Goal: Task Accomplishment & Management: Manage account settings

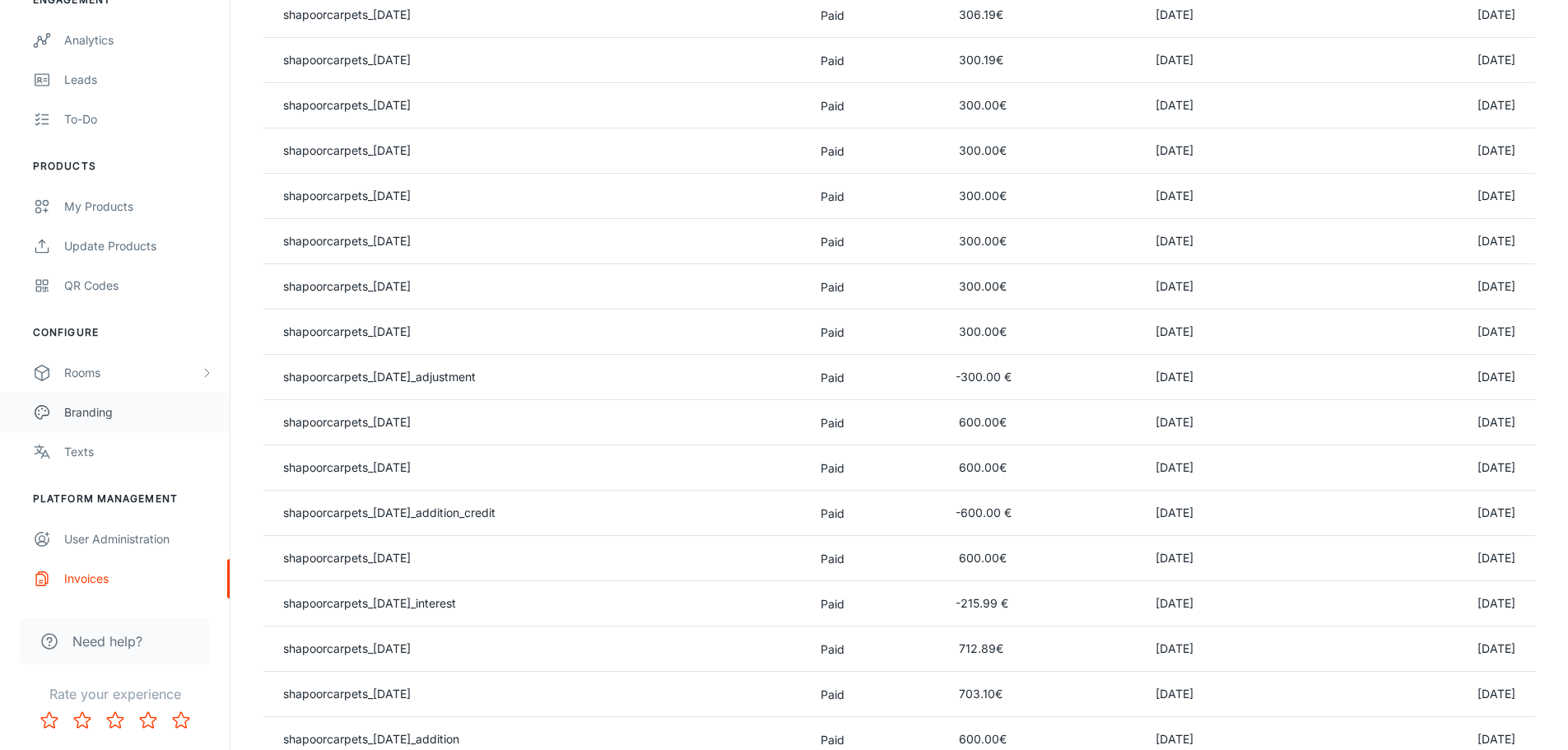
scroll to position [412, 0]
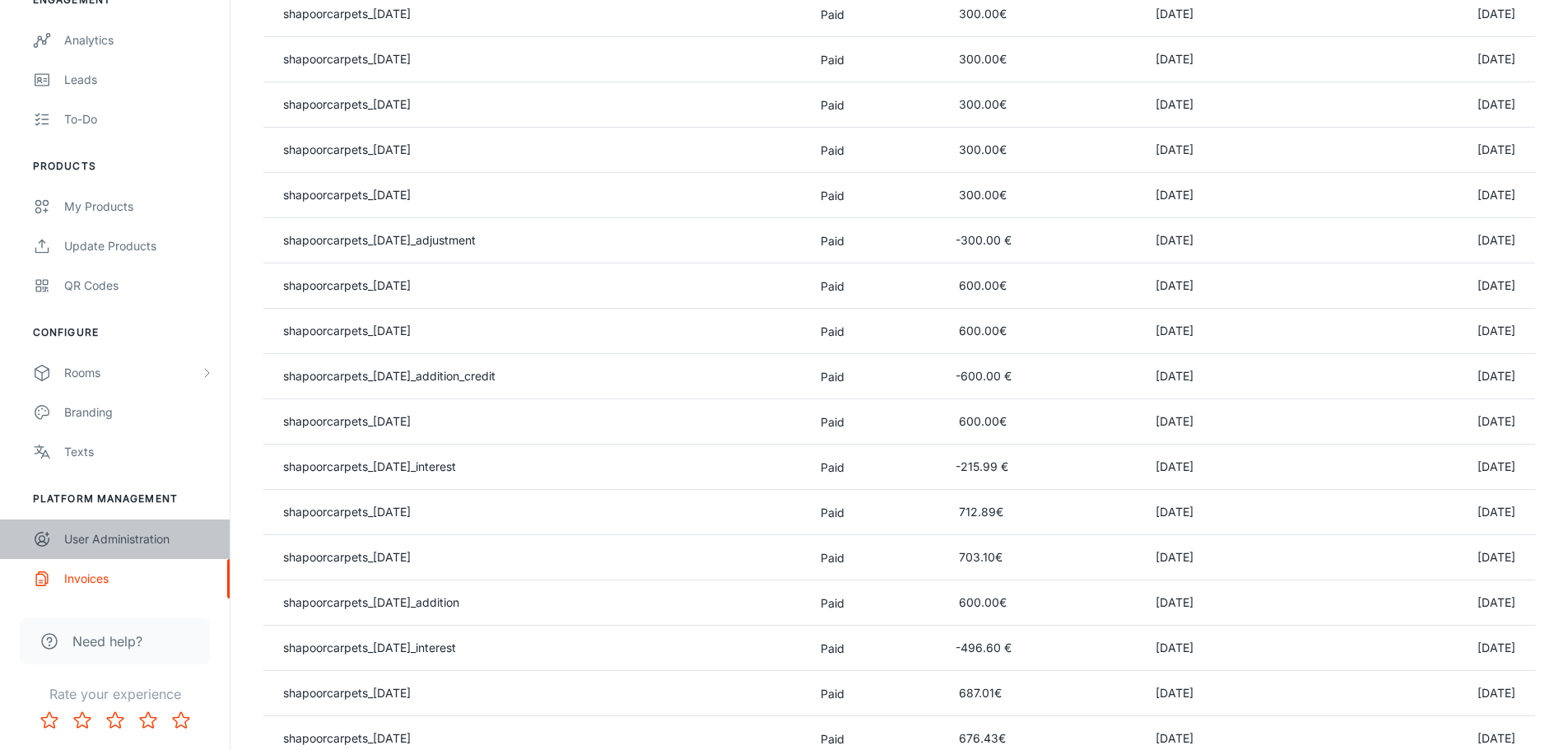
click at [115, 540] on div "User Administration" at bounding box center [139, 539] width 149 height 18
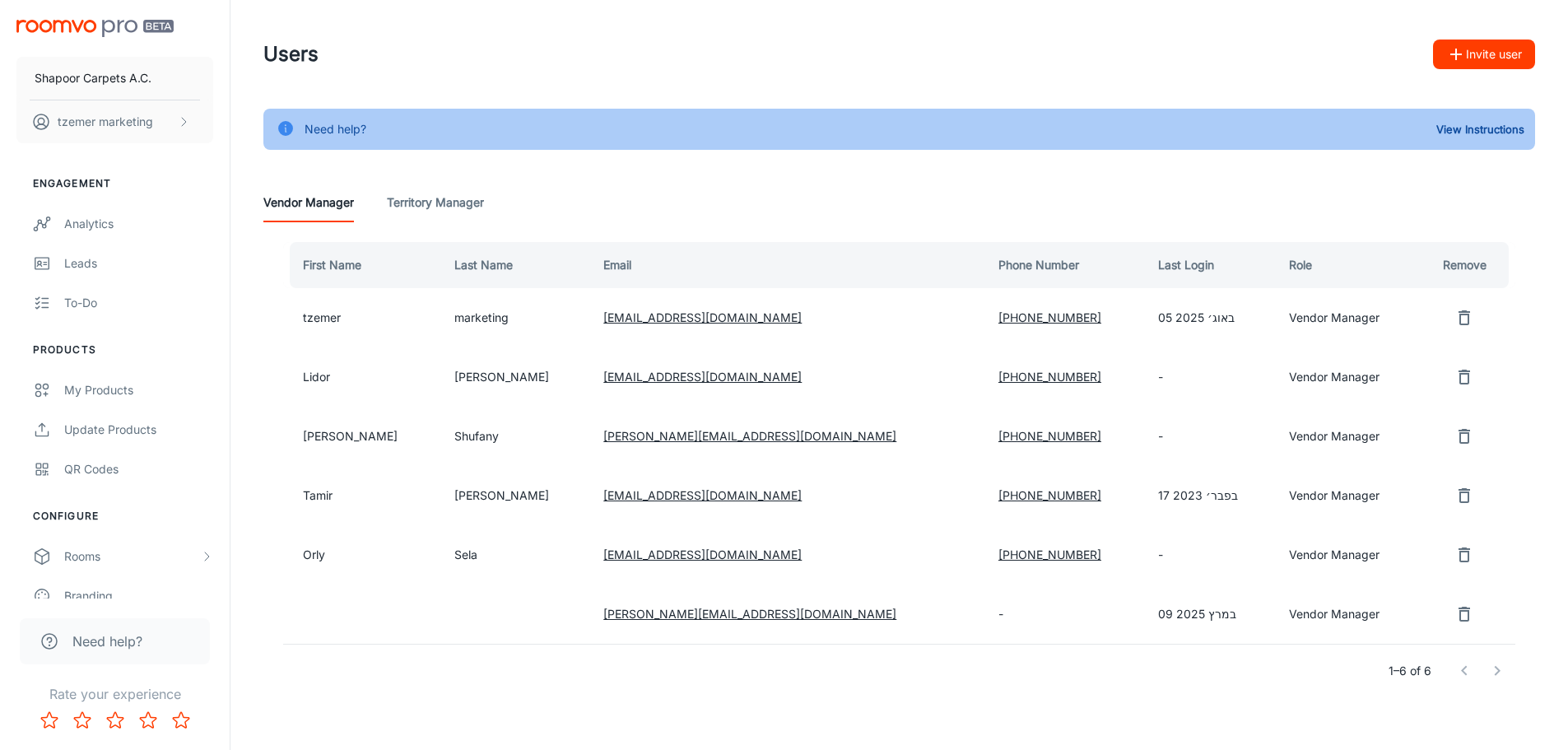
click at [1454, 378] on icon "remove user" at bounding box center [1464, 378] width 20 height 20
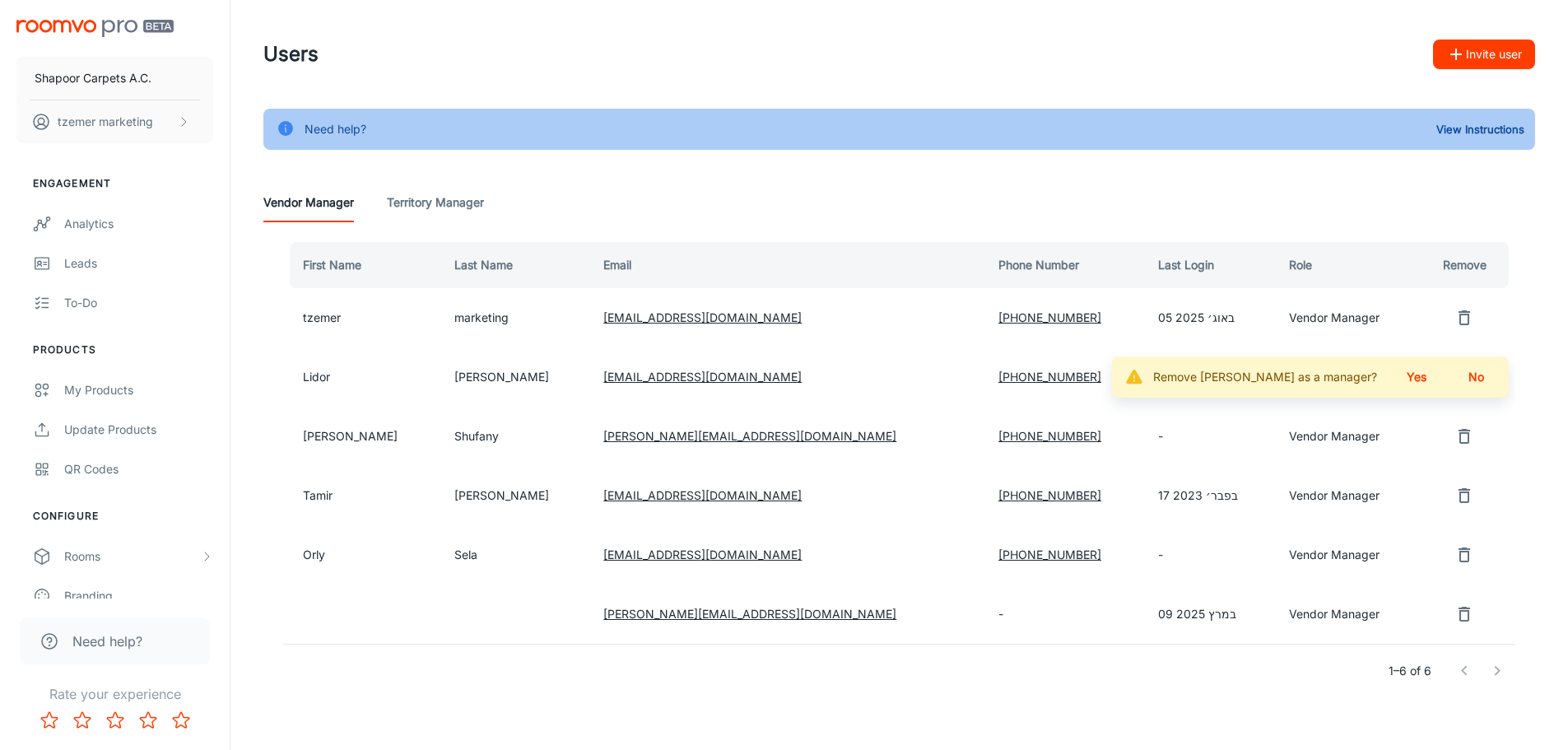
click at [1412, 375] on button "Yes" at bounding box center [1416, 377] width 53 height 29
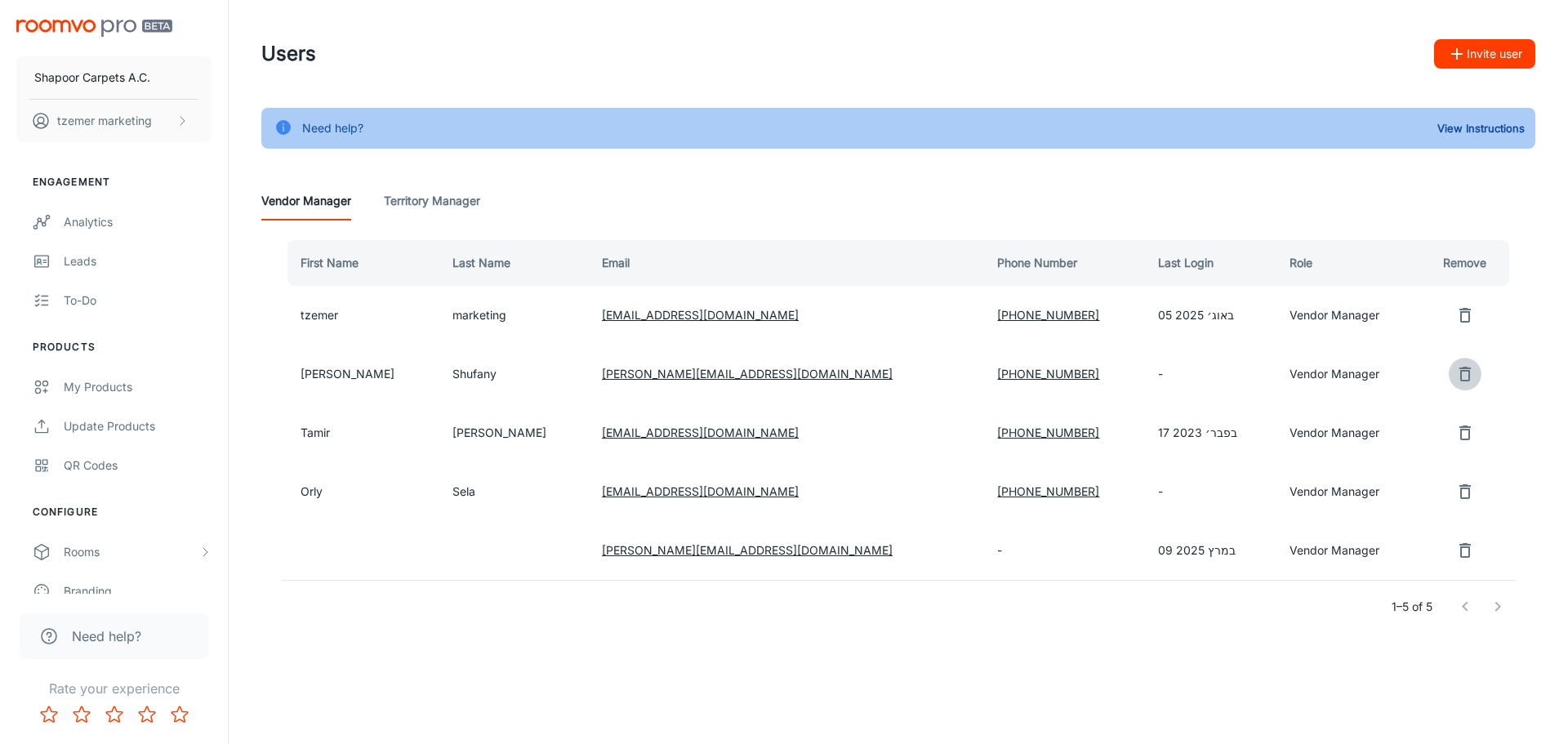
click at [1459, 375] on icon "remove user" at bounding box center [1465, 374] width 12 height 15
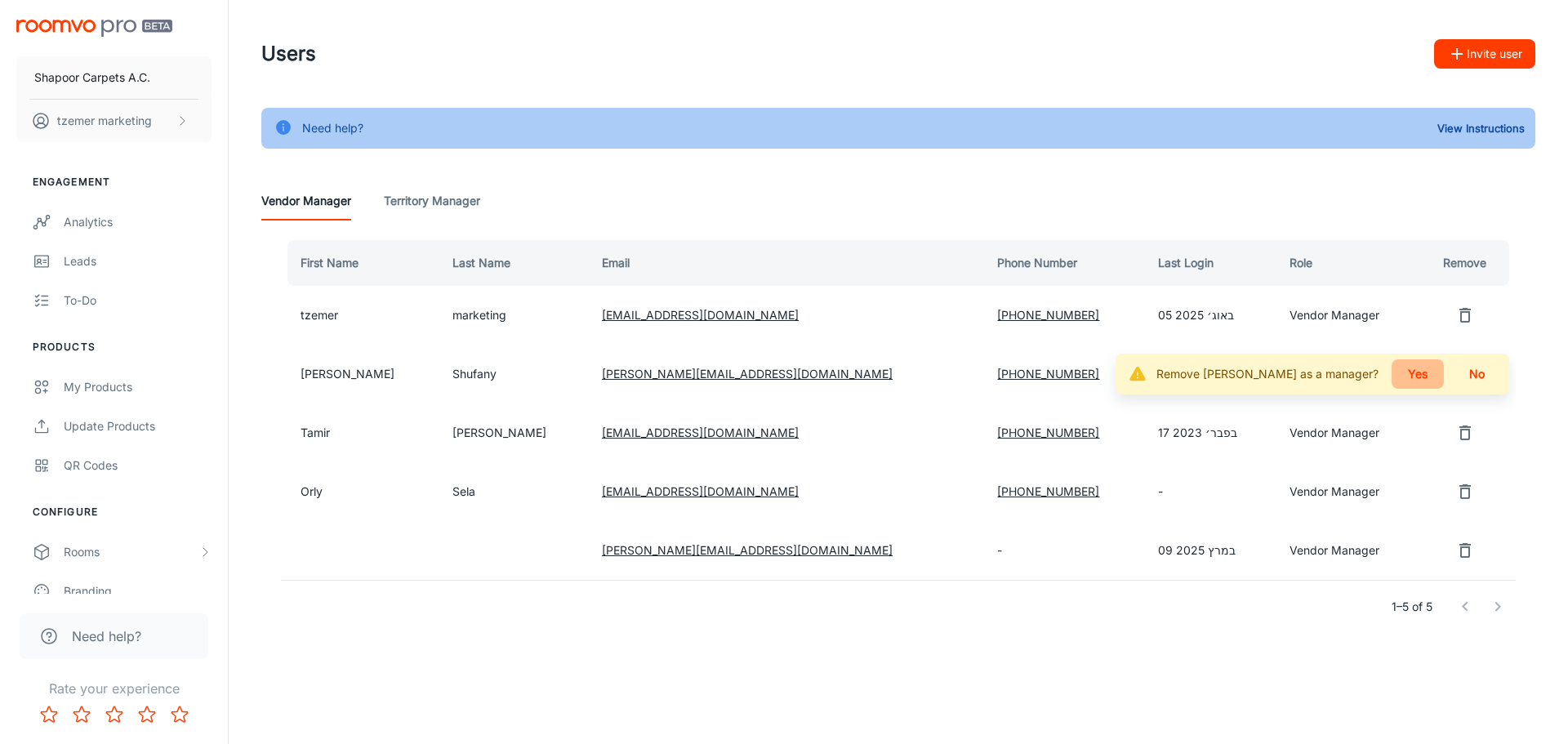
click at [1414, 373] on button "Yes" at bounding box center [1417, 374] width 52 height 29
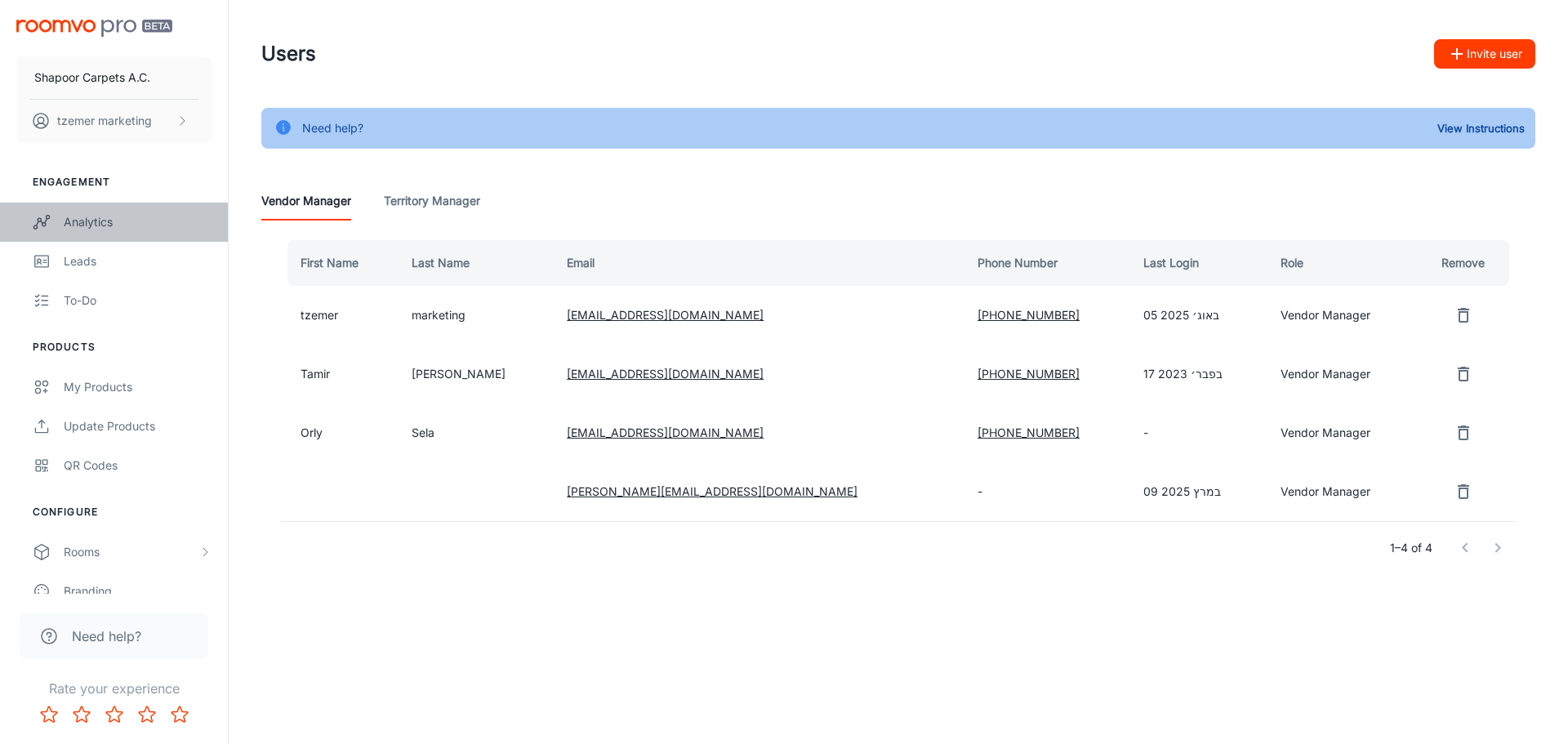
click at [77, 216] on div "Analytics" at bounding box center [138, 222] width 148 height 18
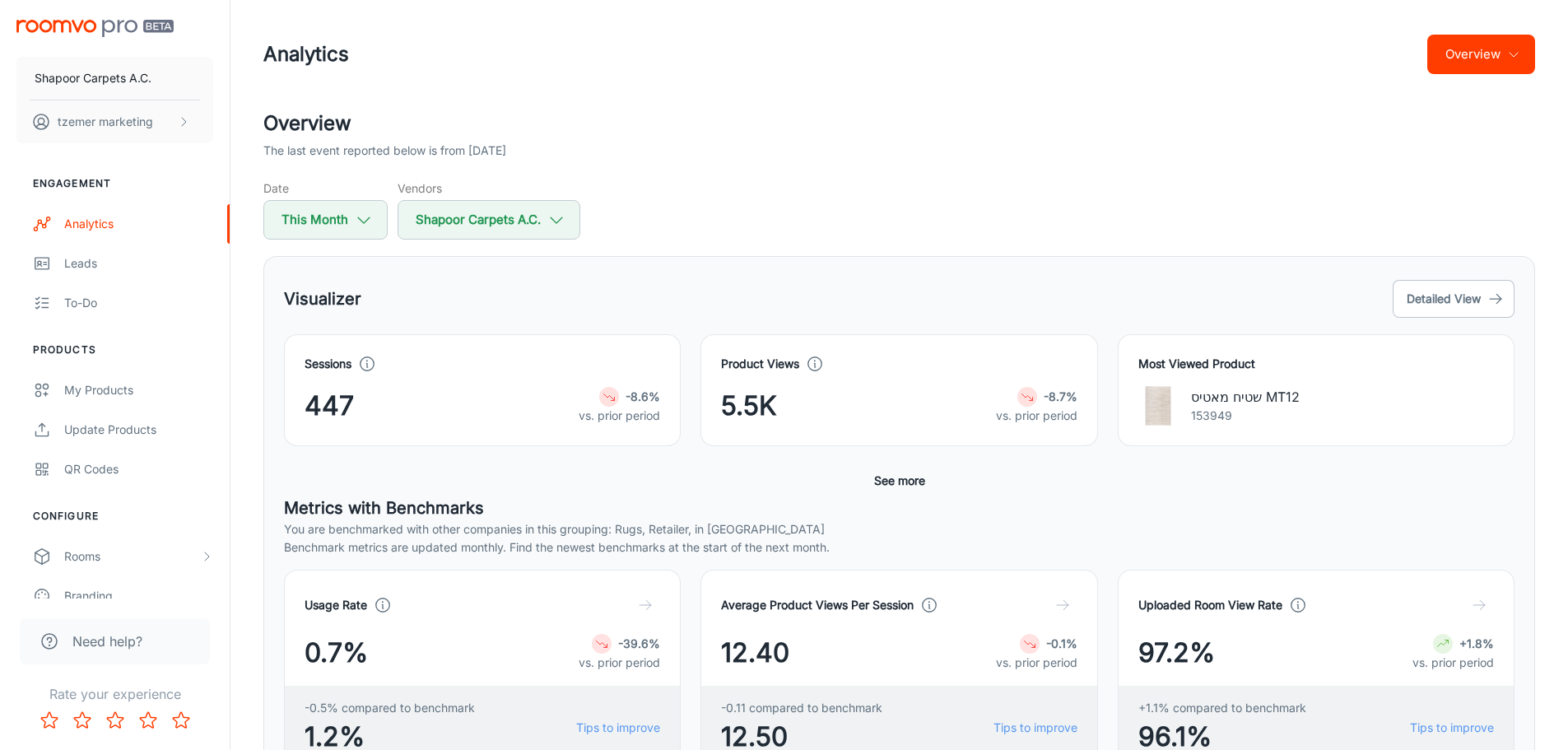
click at [775, 372] on h4 "Product Views" at bounding box center [760, 364] width 78 height 18
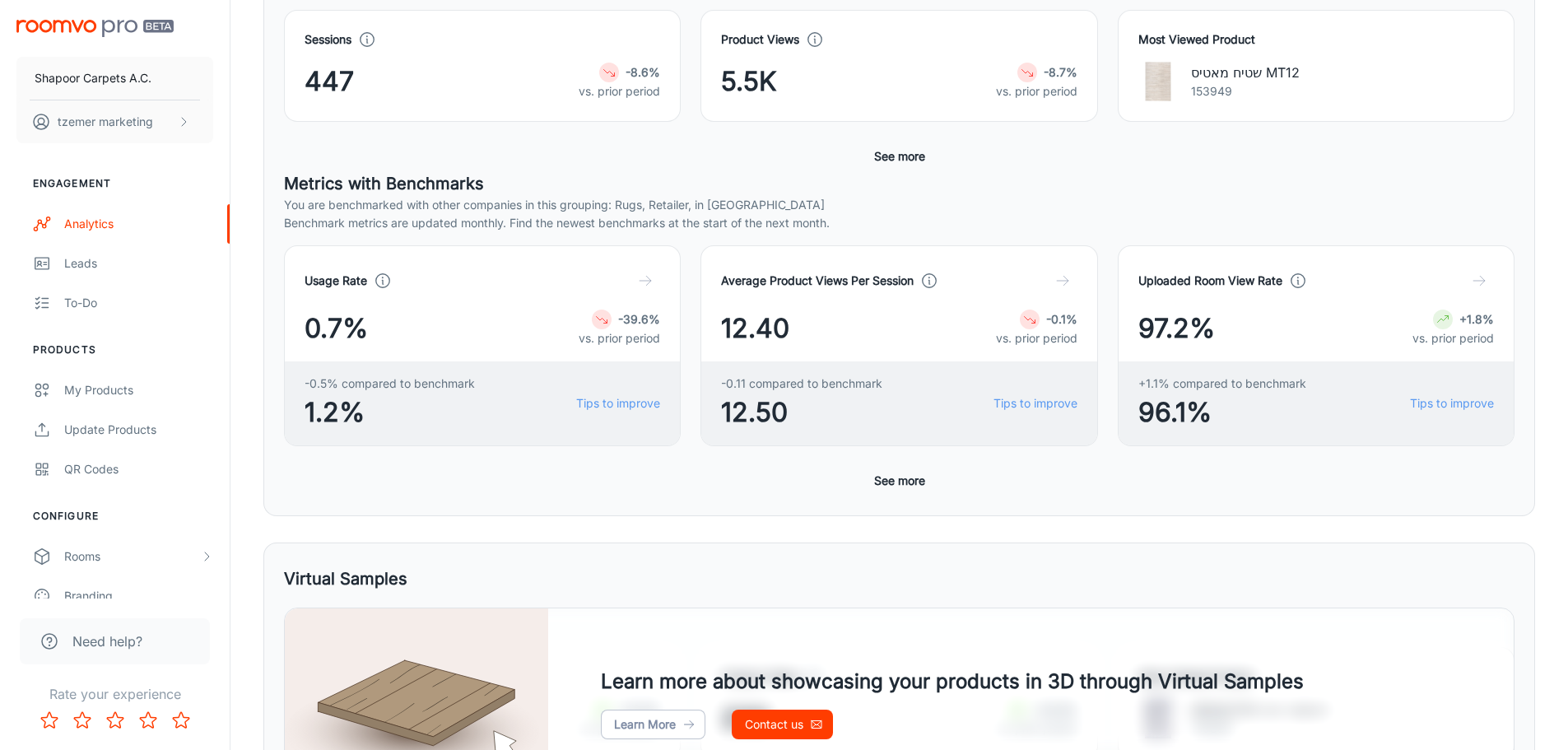
scroll to position [494, 0]
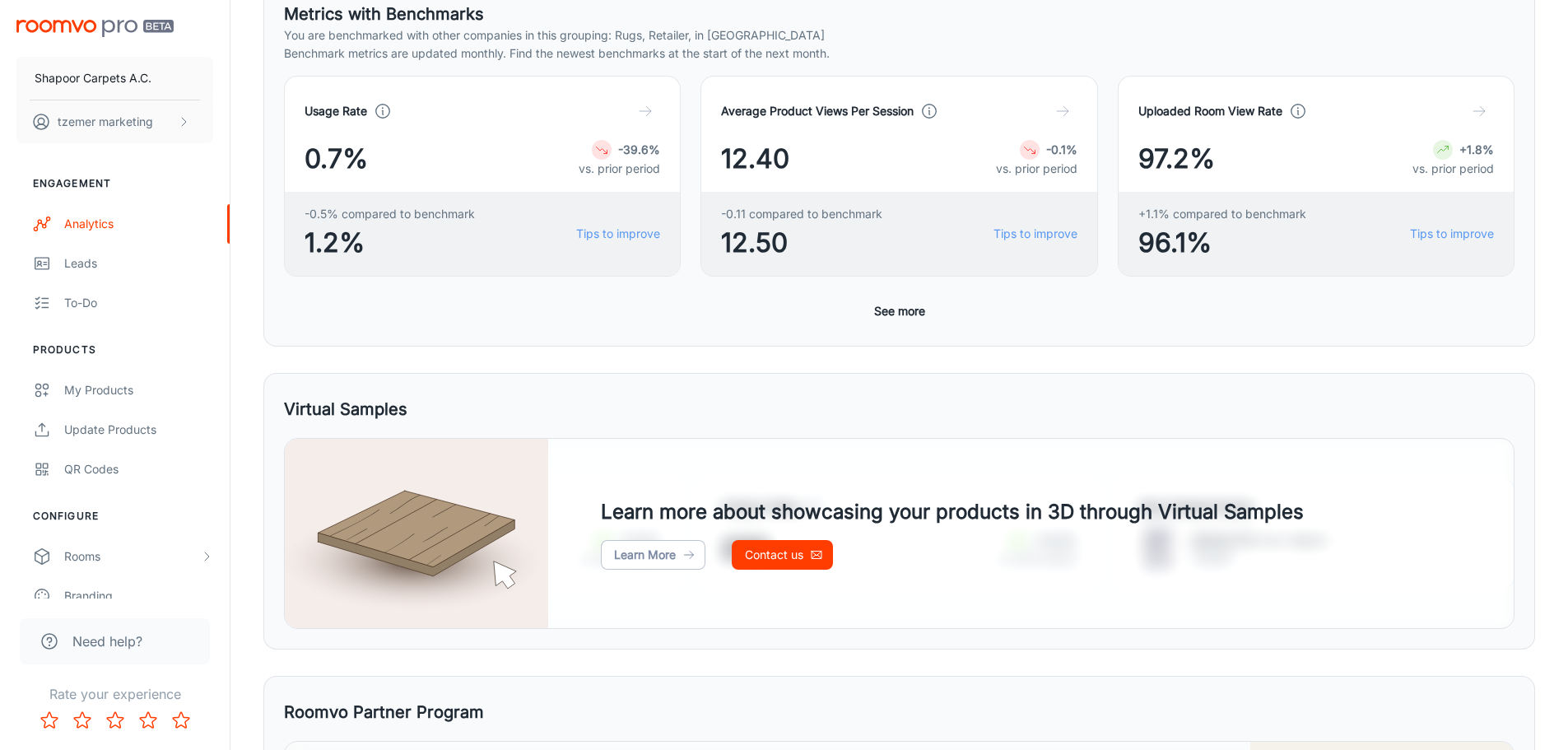
click at [899, 310] on button "See more" at bounding box center [900, 310] width 65 height 29
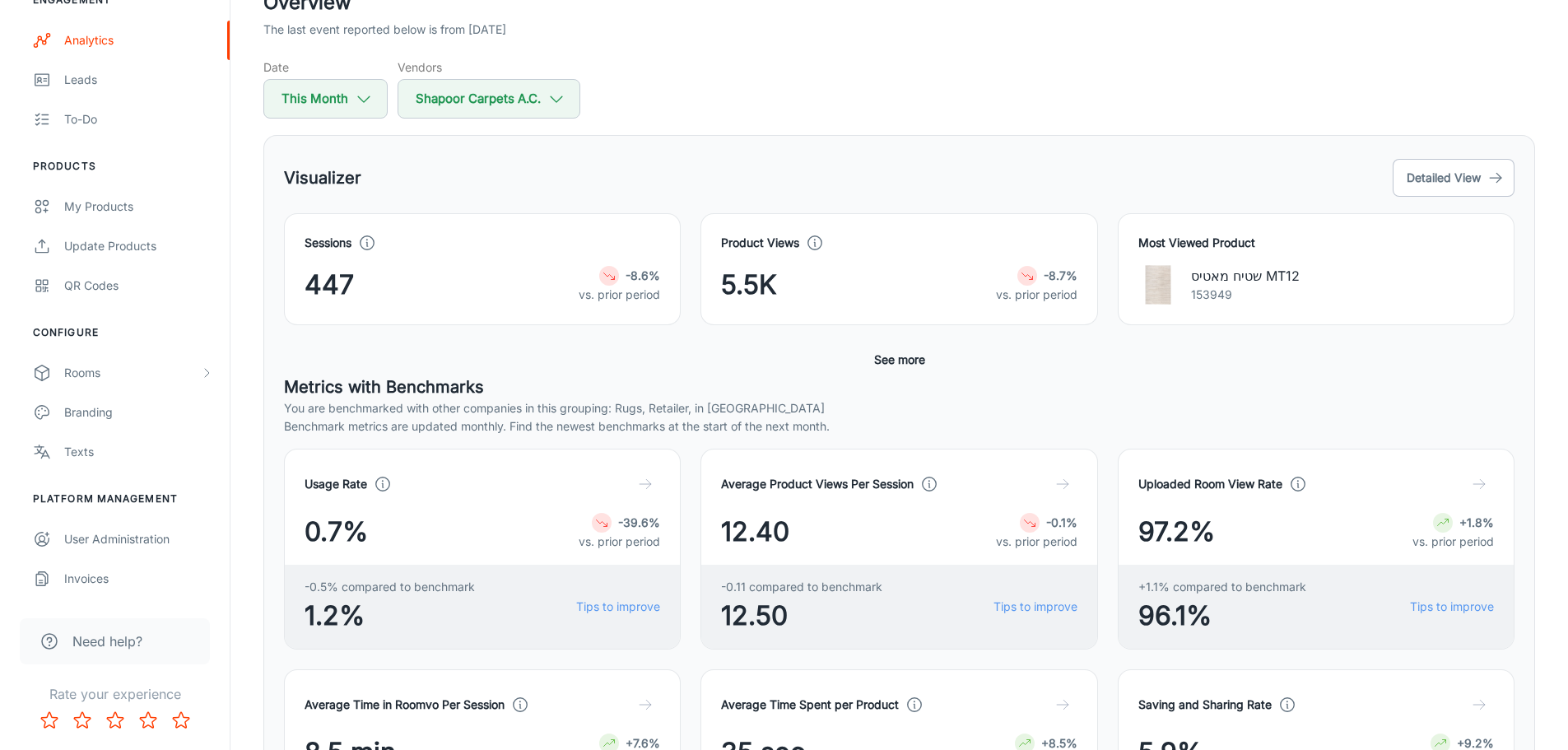
scroll to position [247, 0]
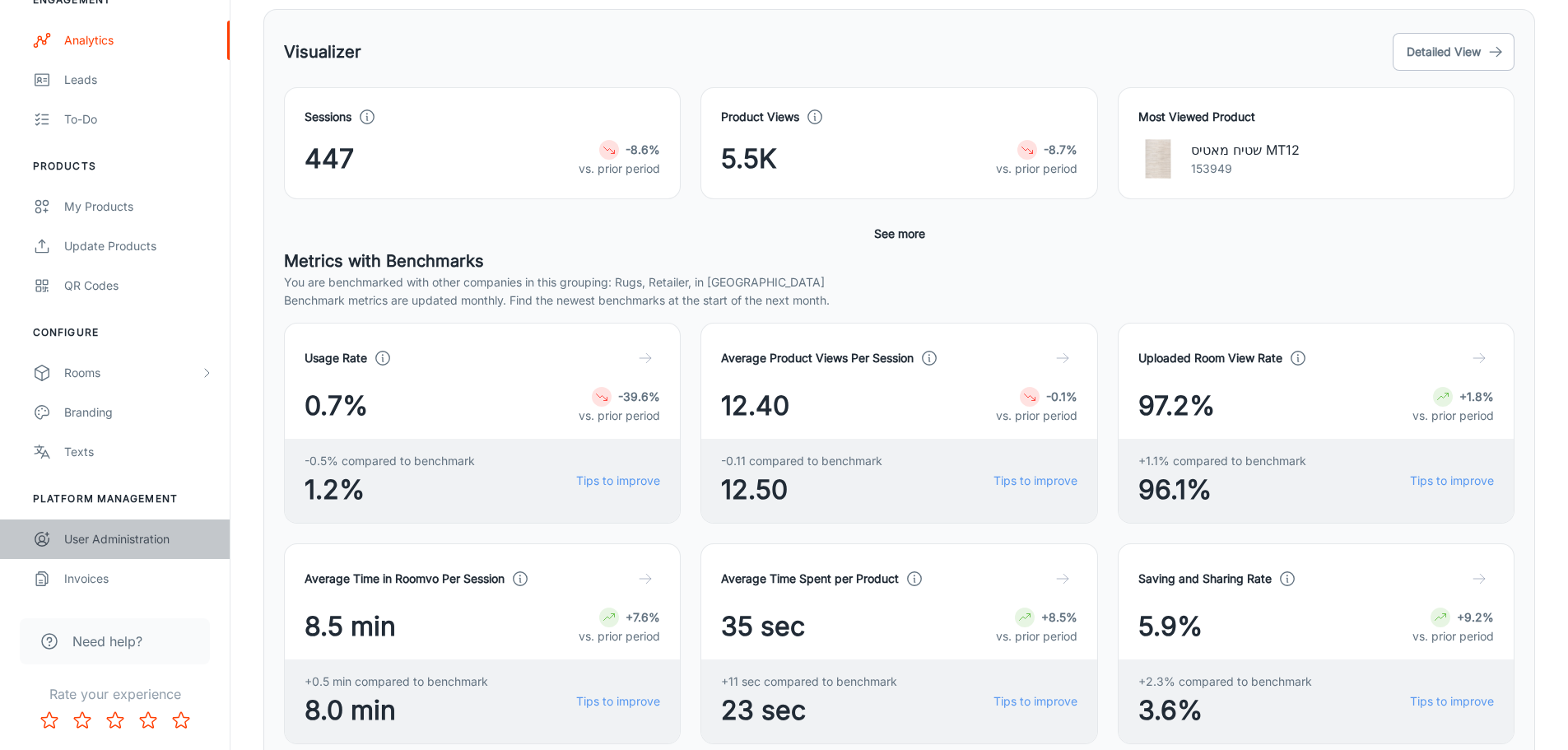
click at [128, 539] on div "User Administration" at bounding box center [139, 539] width 149 height 18
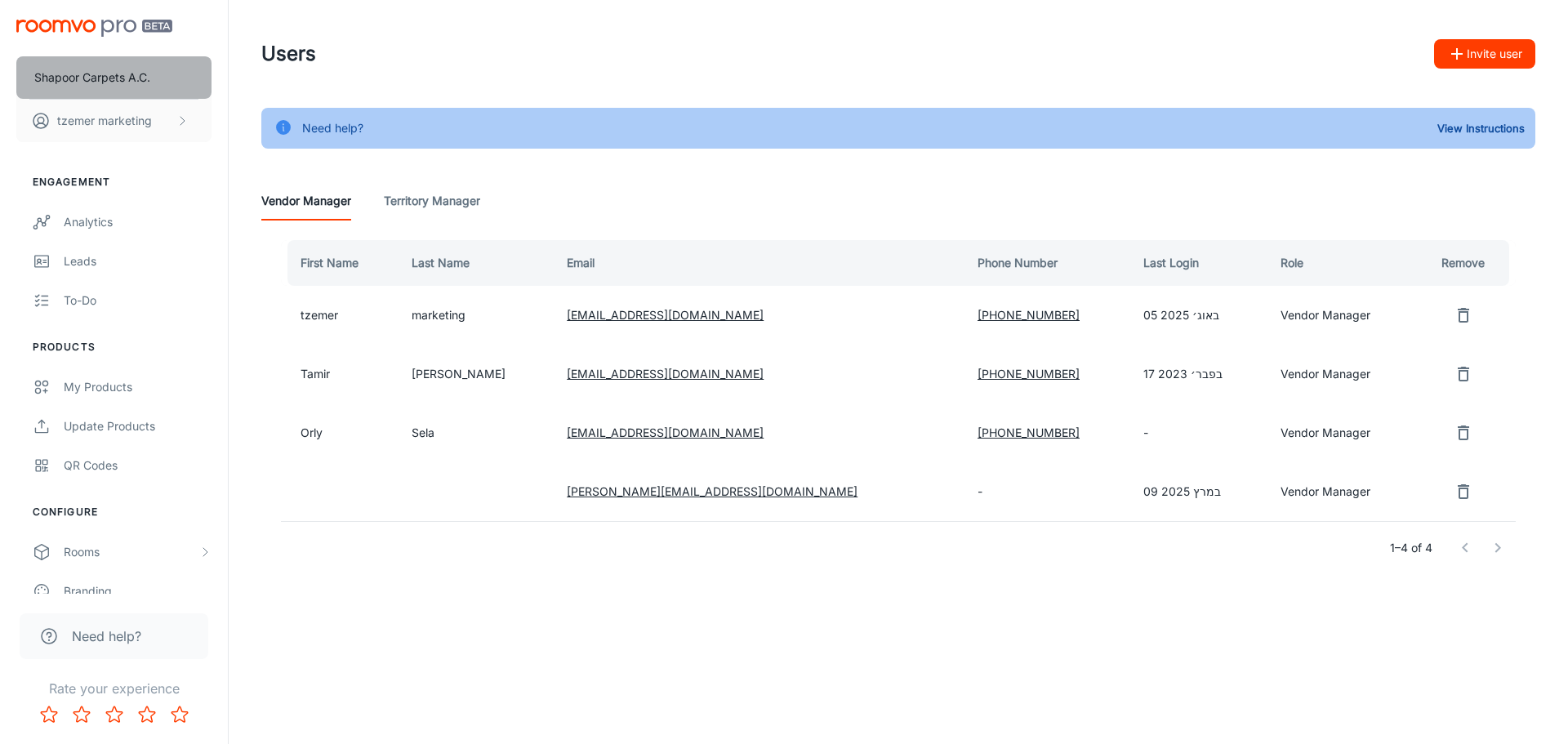
click at [77, 76] on p "Shapoor Carpets A.C." at bounding box center [92, 77] width 116 height 18
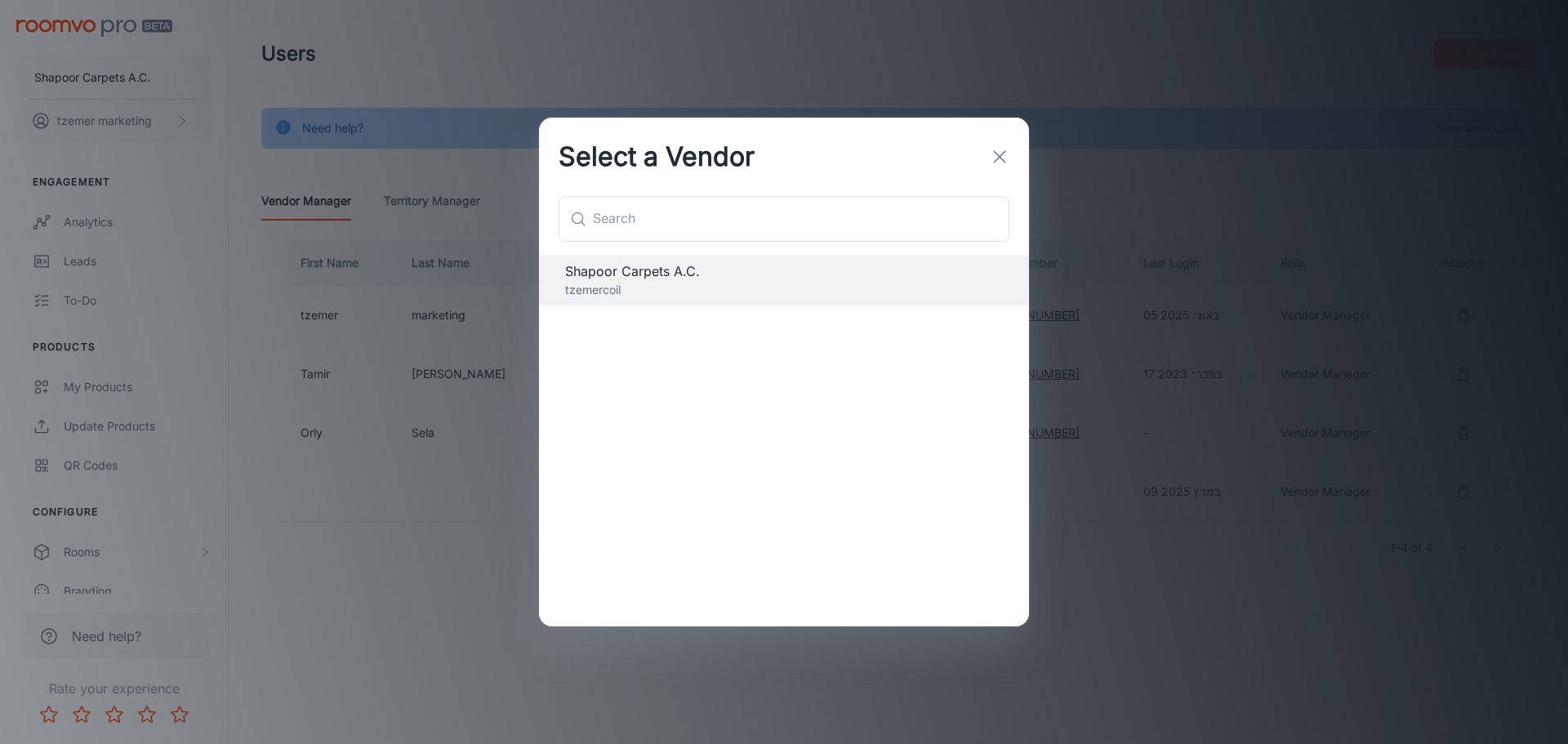
click at [998, 151] on icon "button" at bounding box center [1000, 157] width 20 height 20
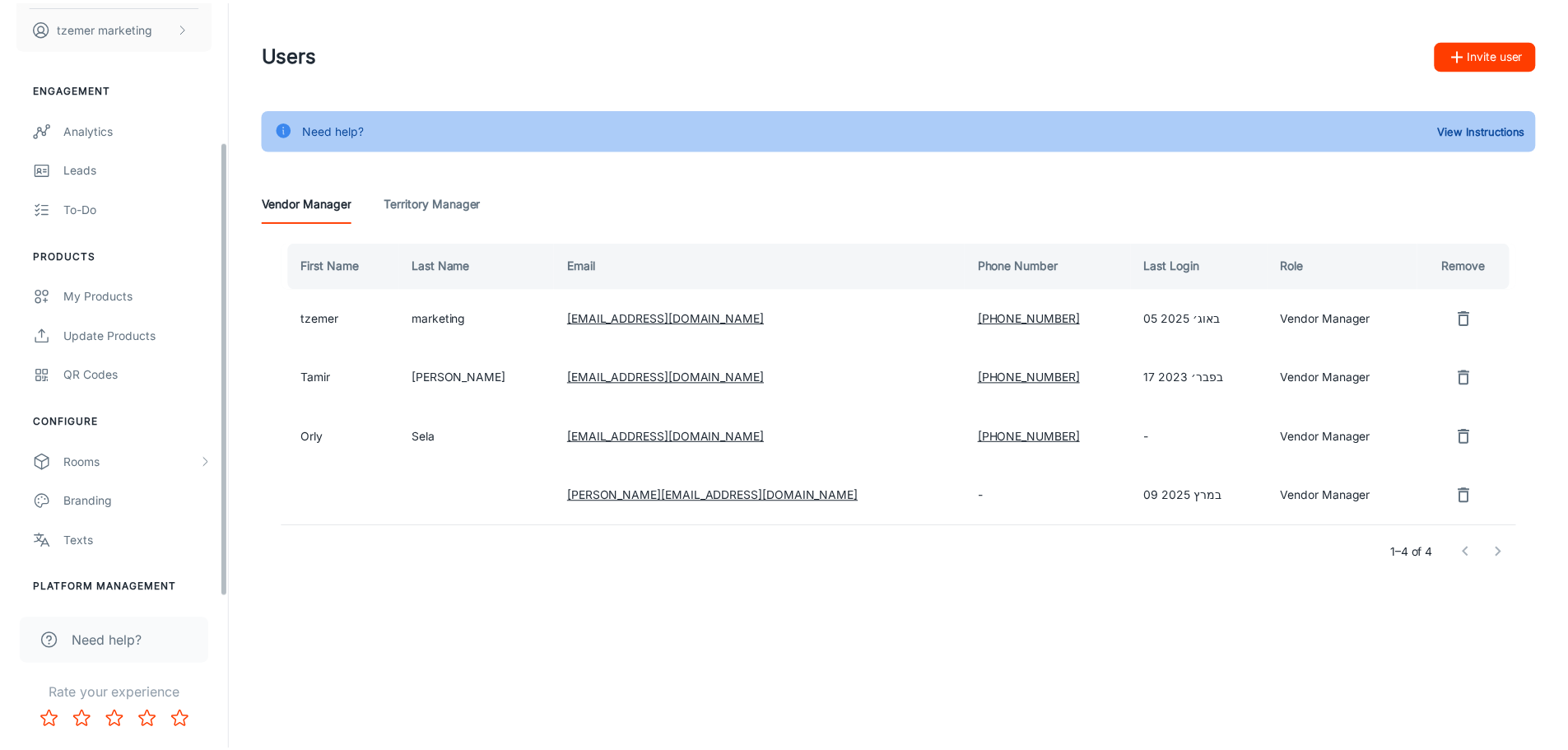
scroll to position [184, 0]
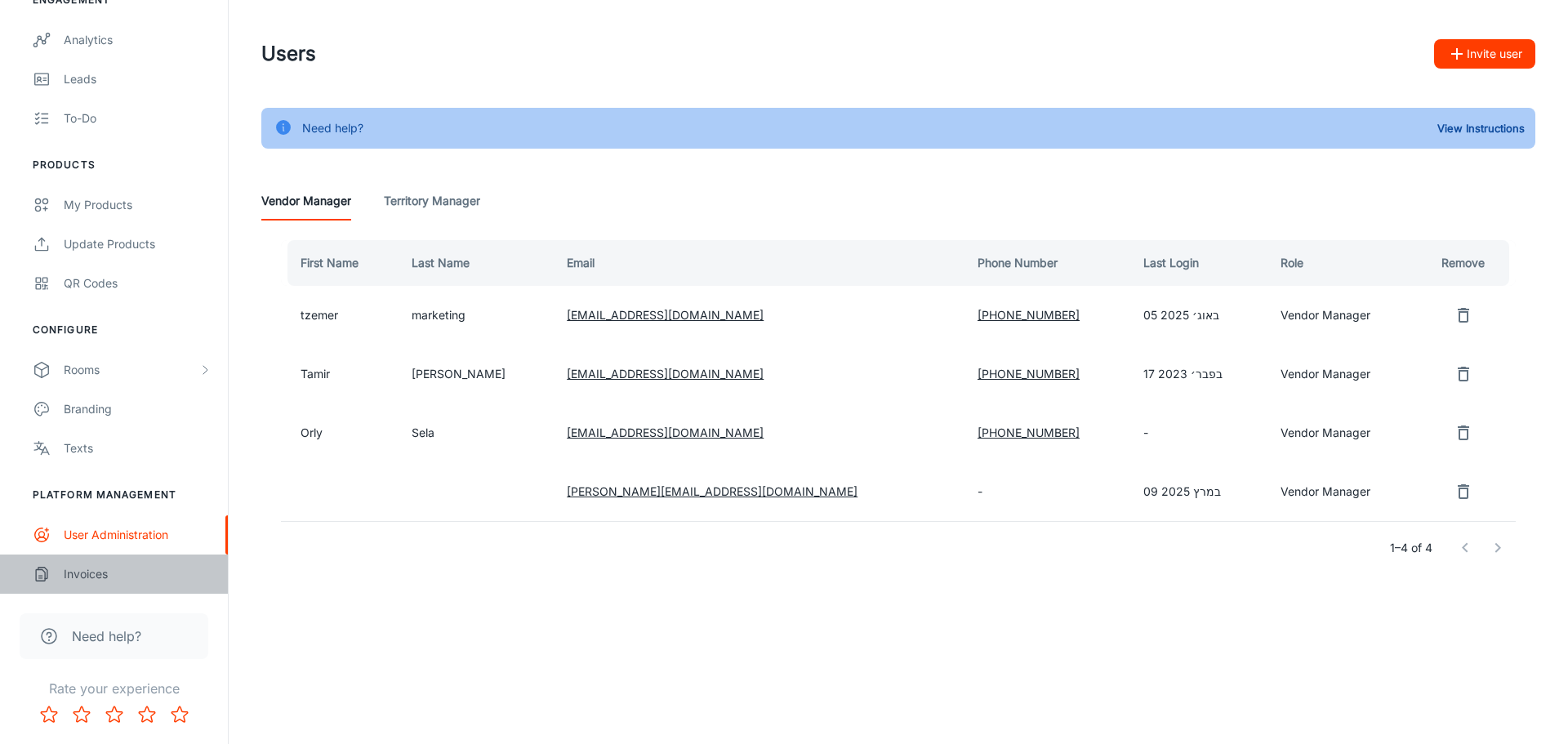
click at [102, 571] on div "Invoices" at bounding box center [138, 574] width 148 height 18
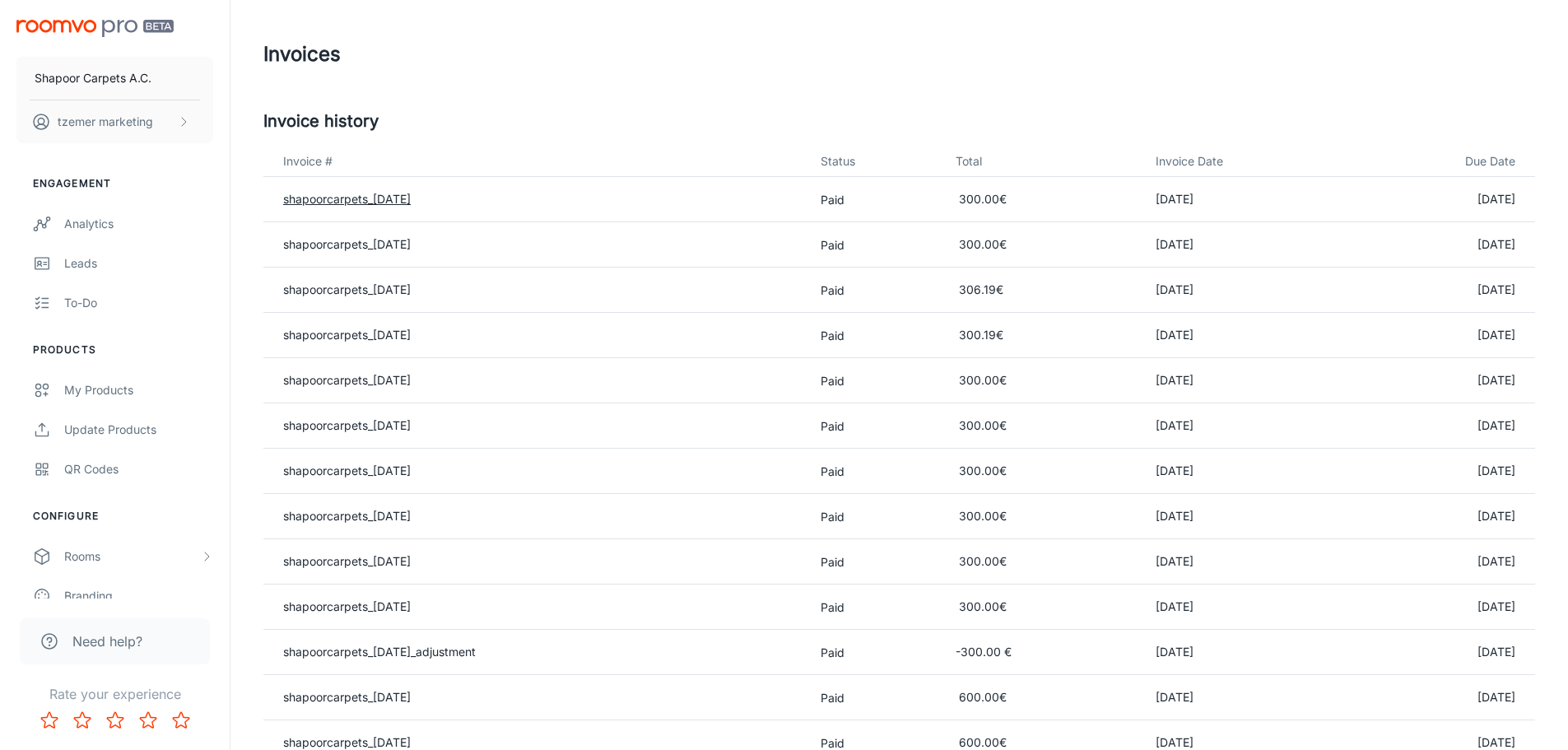
click at [391, 195] on link "shapoorcarpets_[DATE]" at bounding box center [347, 199] width 127 height 14
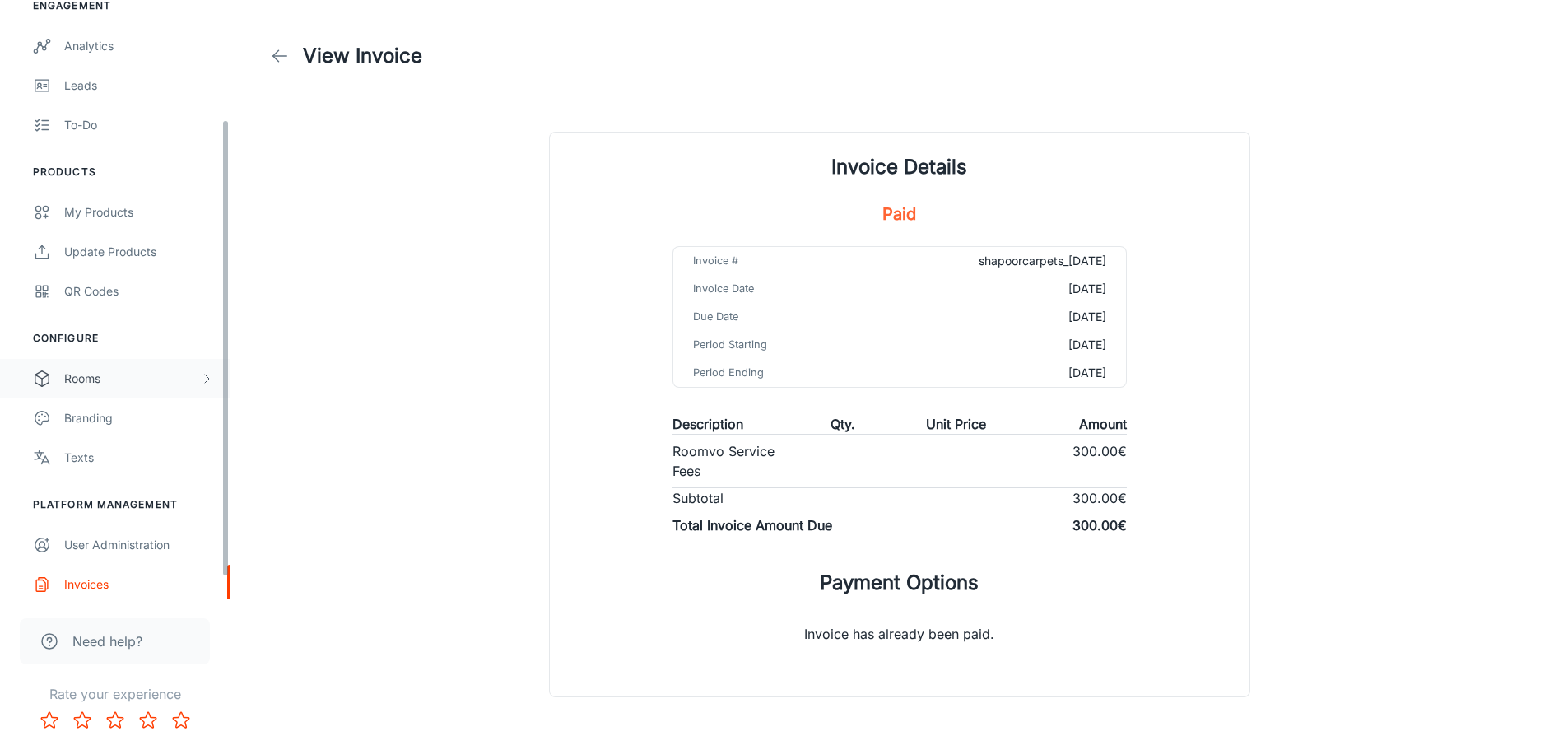
scroll to position [184, 0]
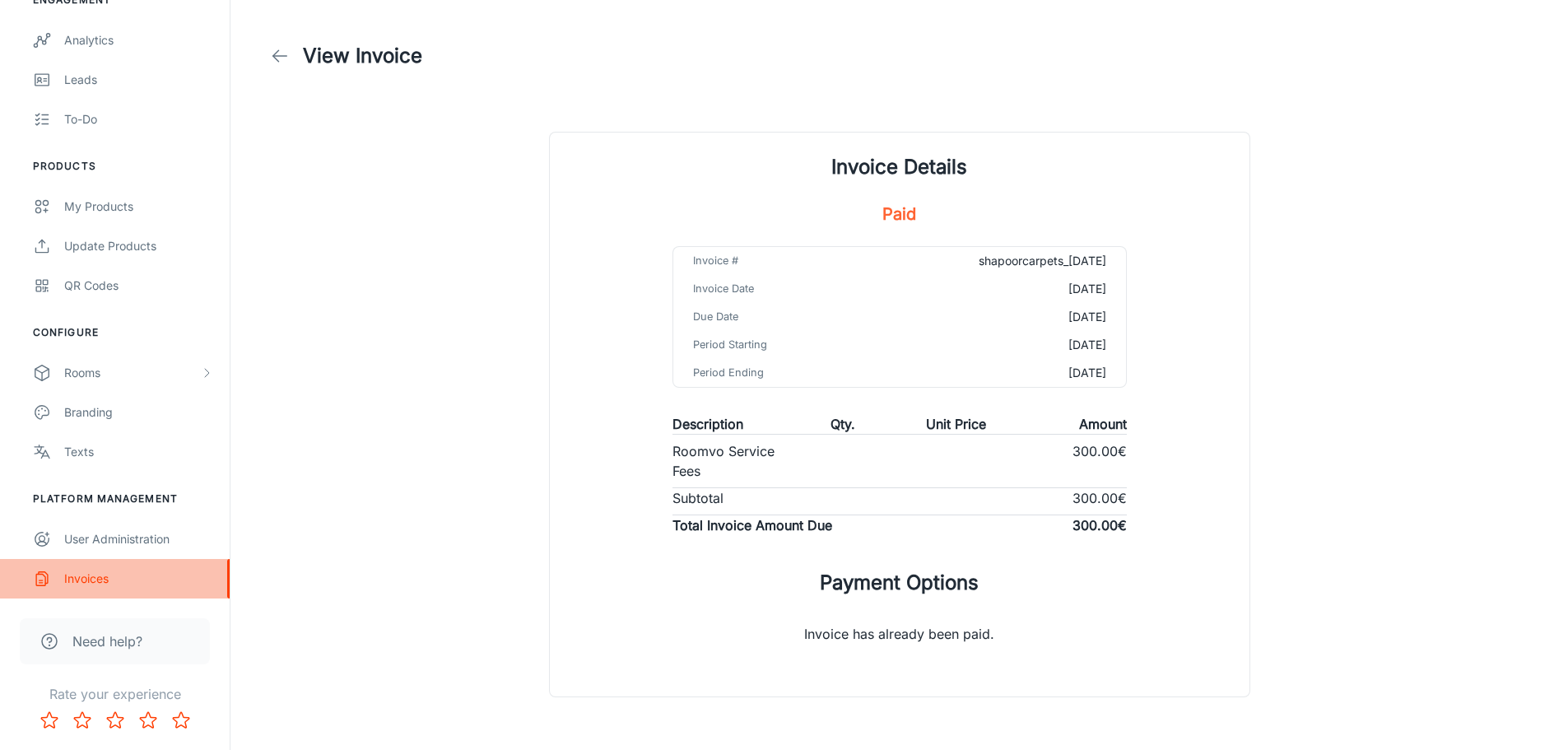
click at [96, 578] on div "Invoices" at bounding box center [139, 579] width 149 height 18
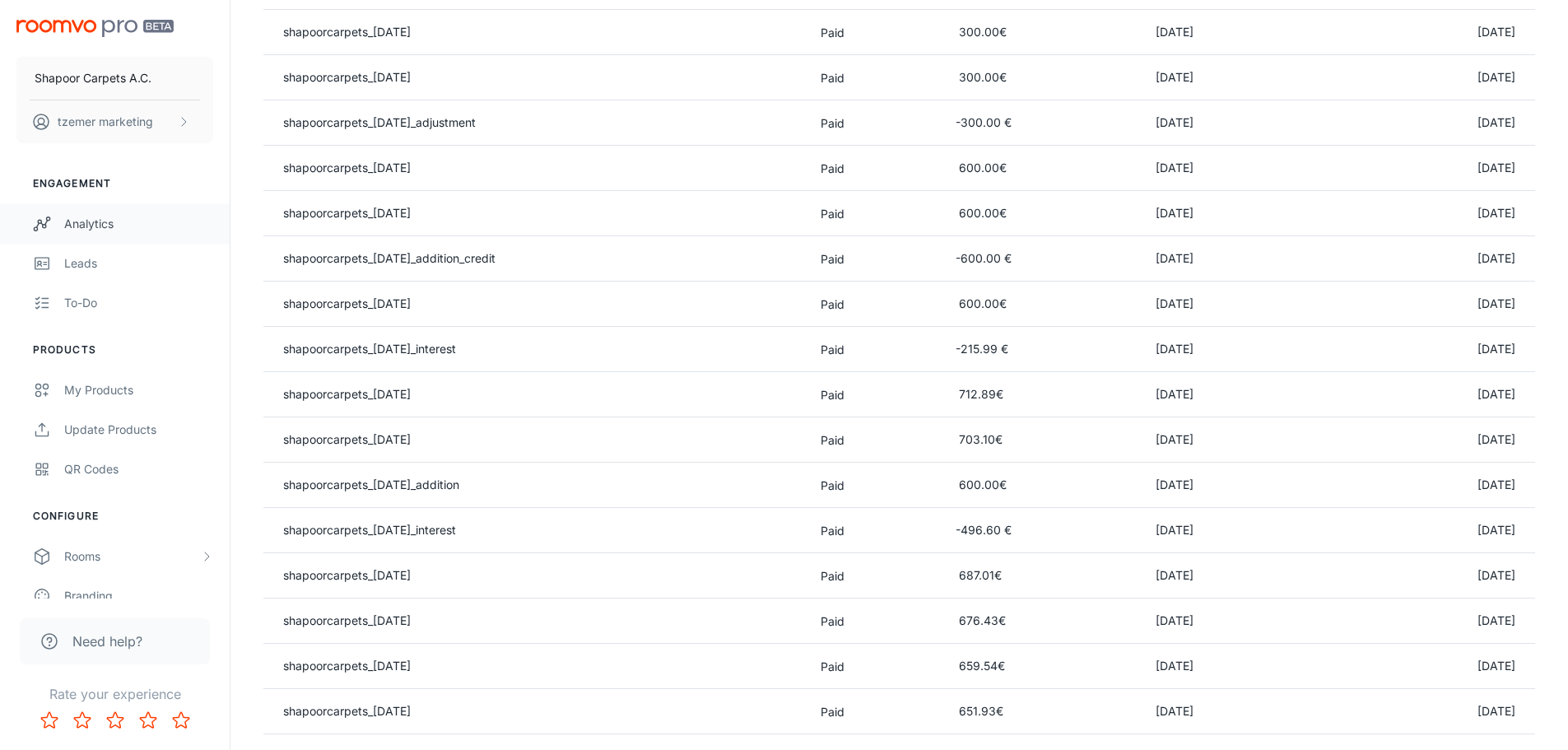
scroll to position [434, 0]
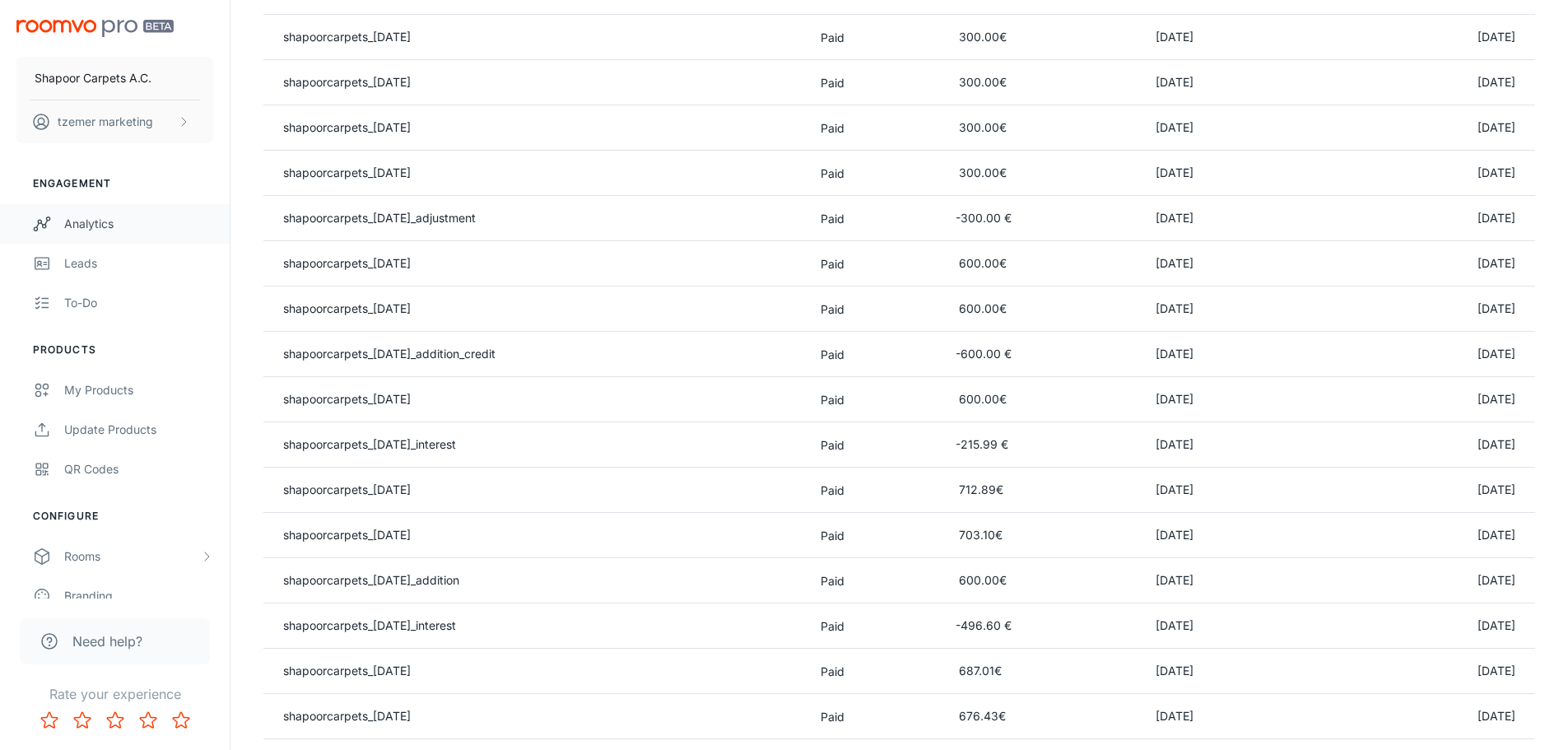
click at [88, 216] on div "Analytics" at bounding box center [139, 224] width 149 height 18
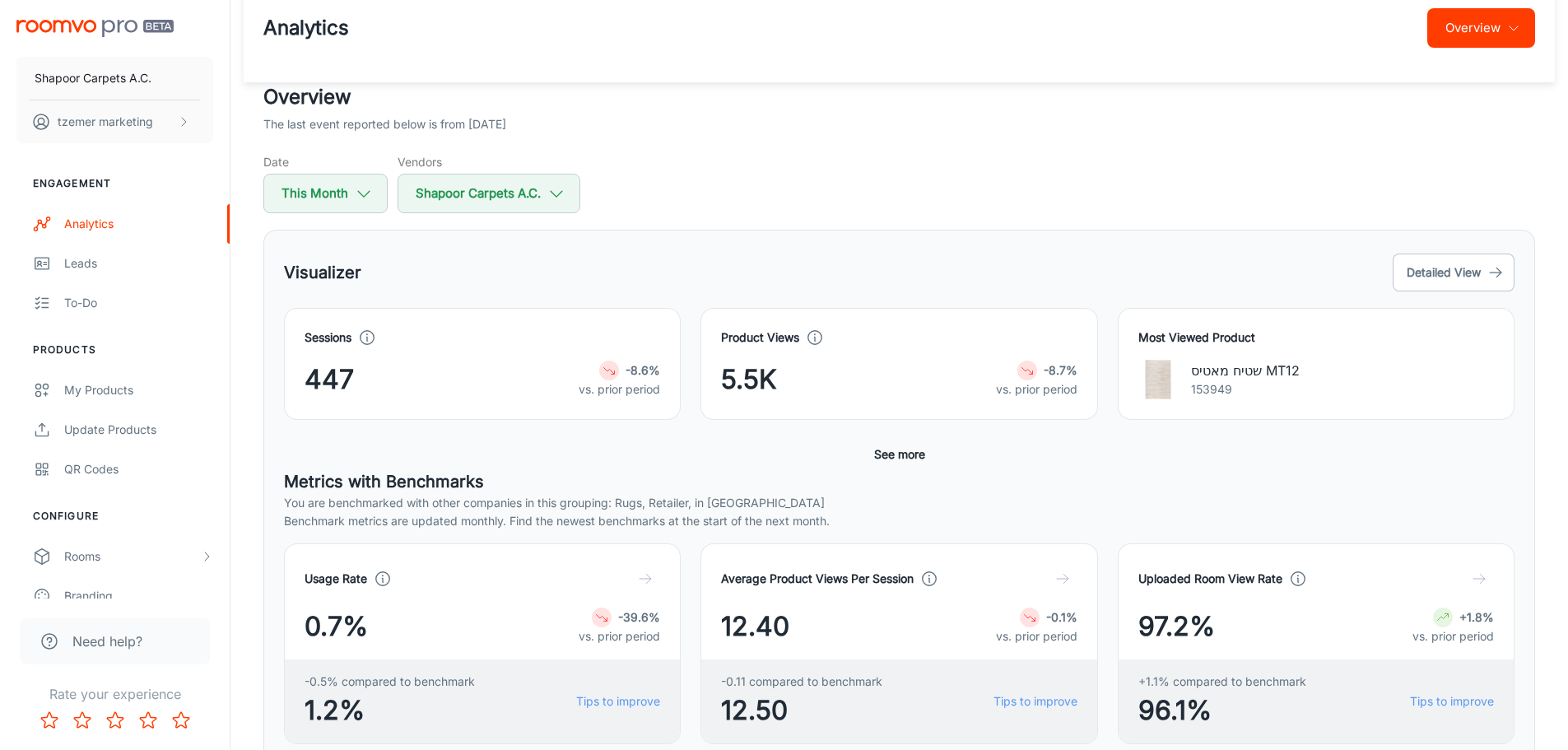
scroll to position [22, 0]
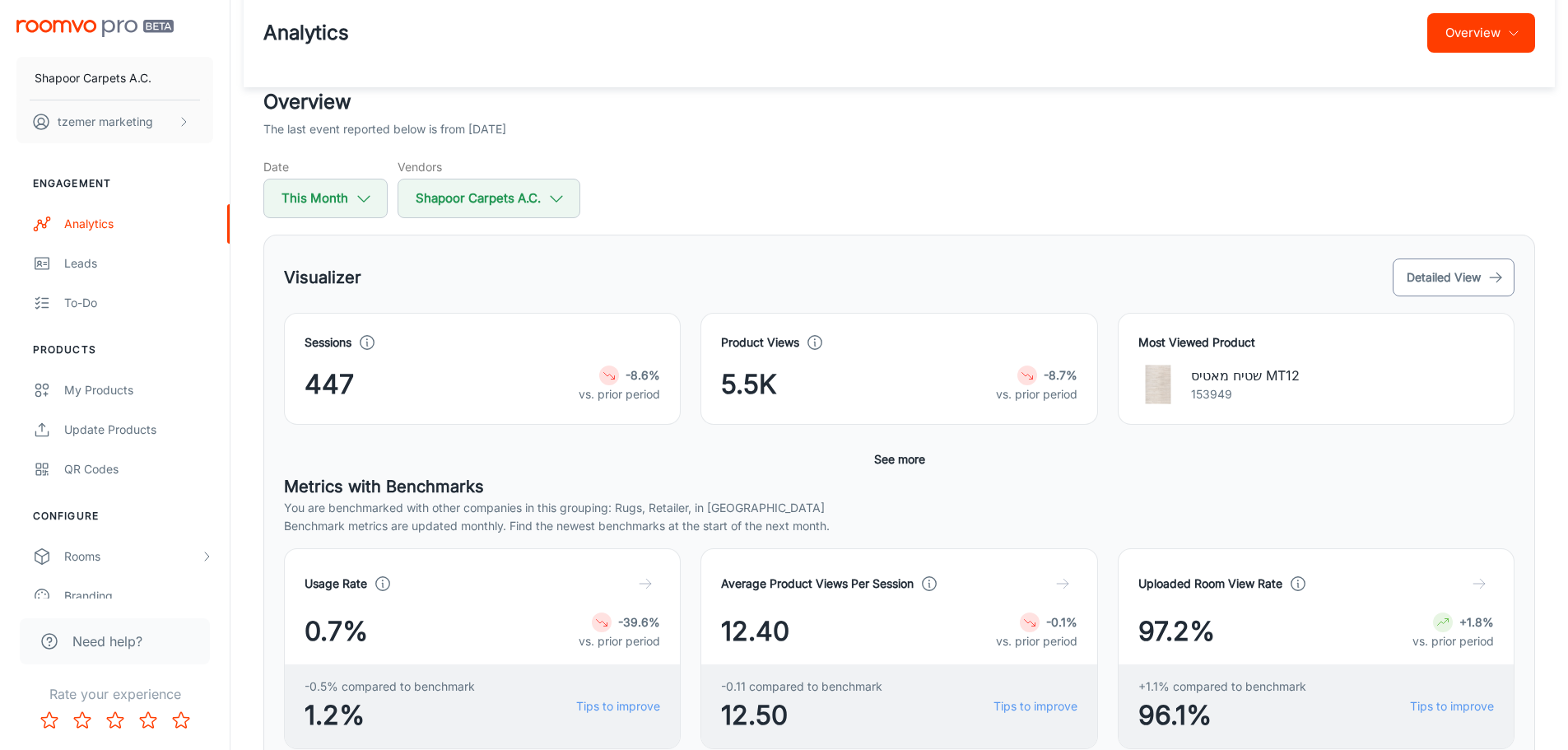
click at [1441, 279] on button "Detailed View" at bounding box center [1453, 277] width 122 height 38
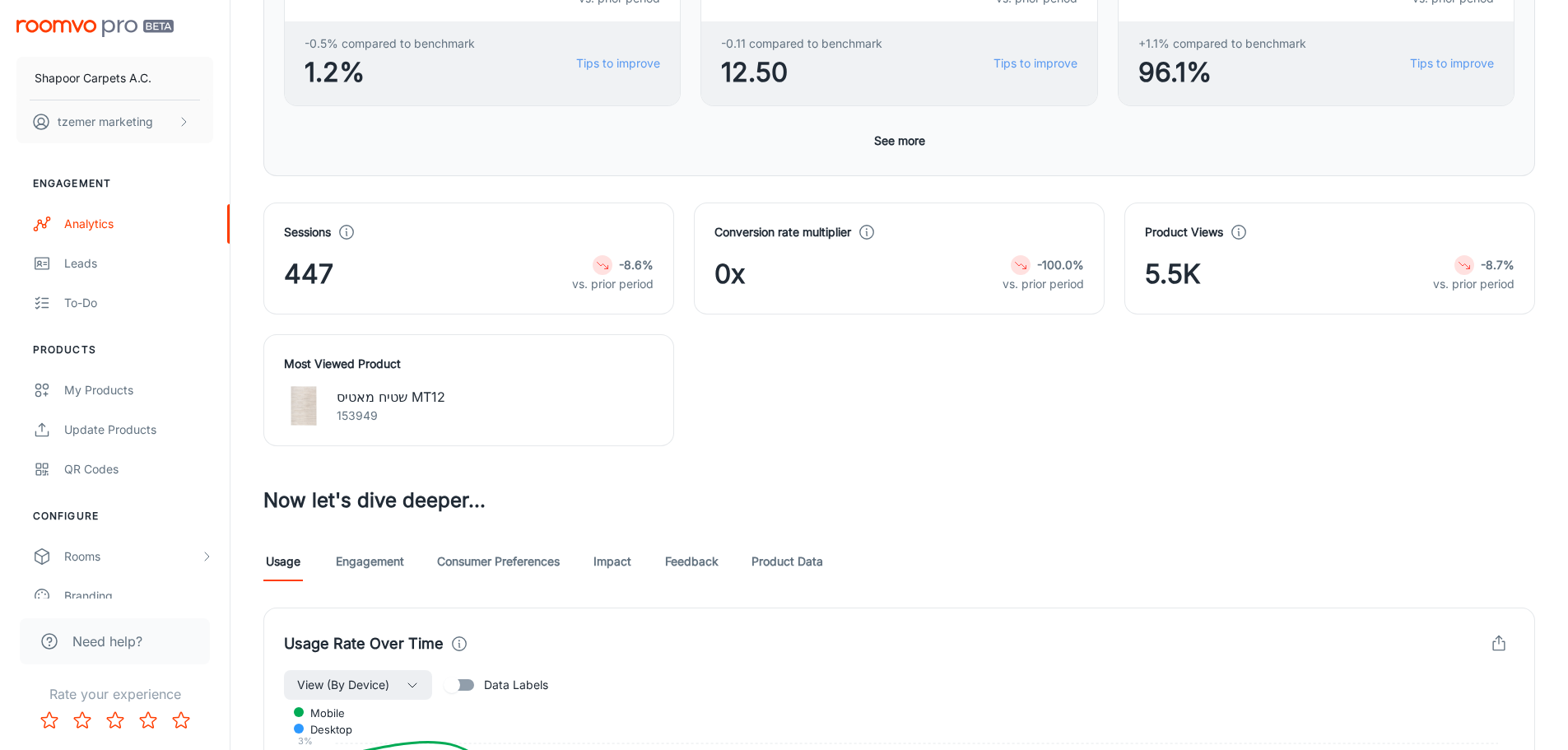
scroll to position [659, 0]
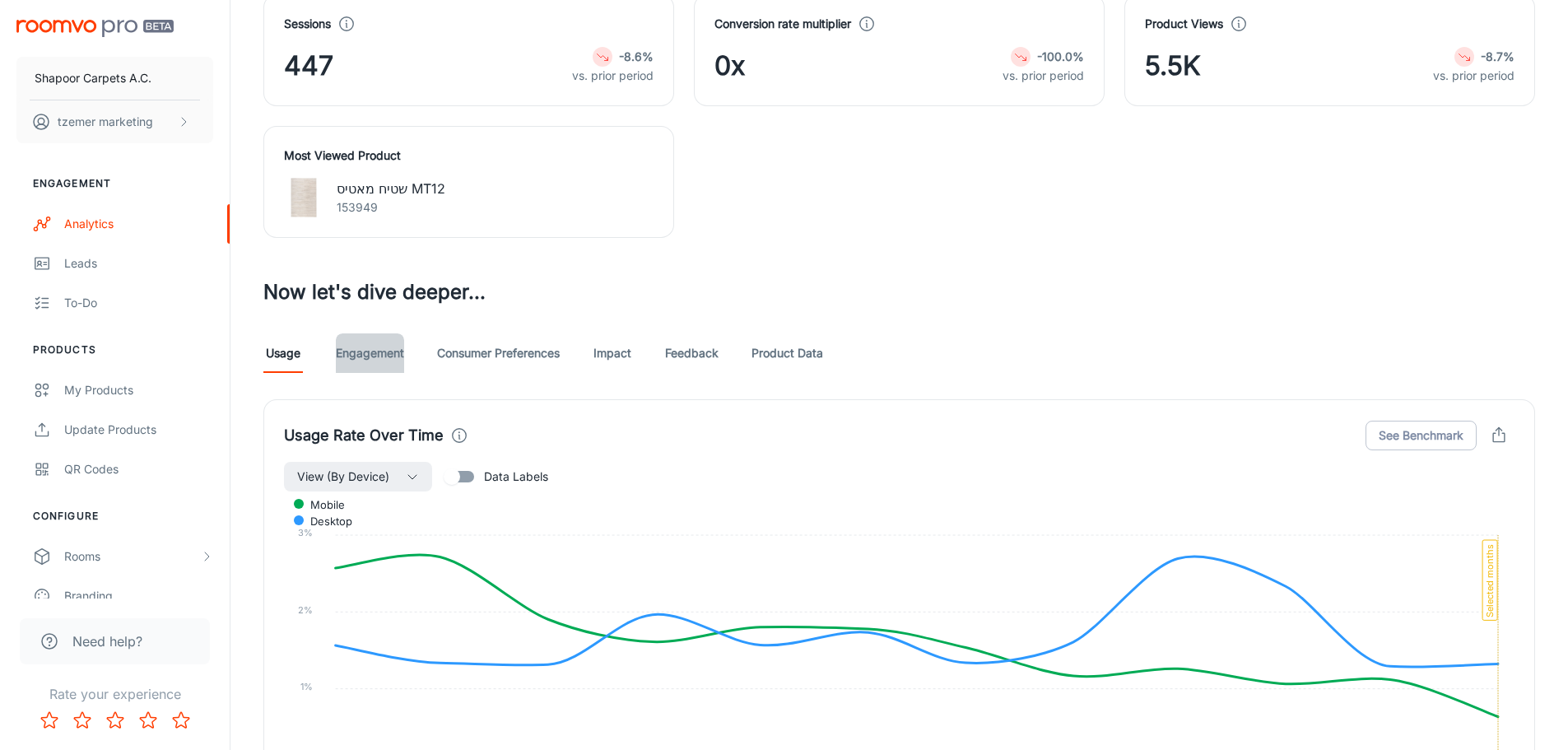
click at [370, 357] on link "Engagement" at bounding box center [369, 353] width 68 height 39
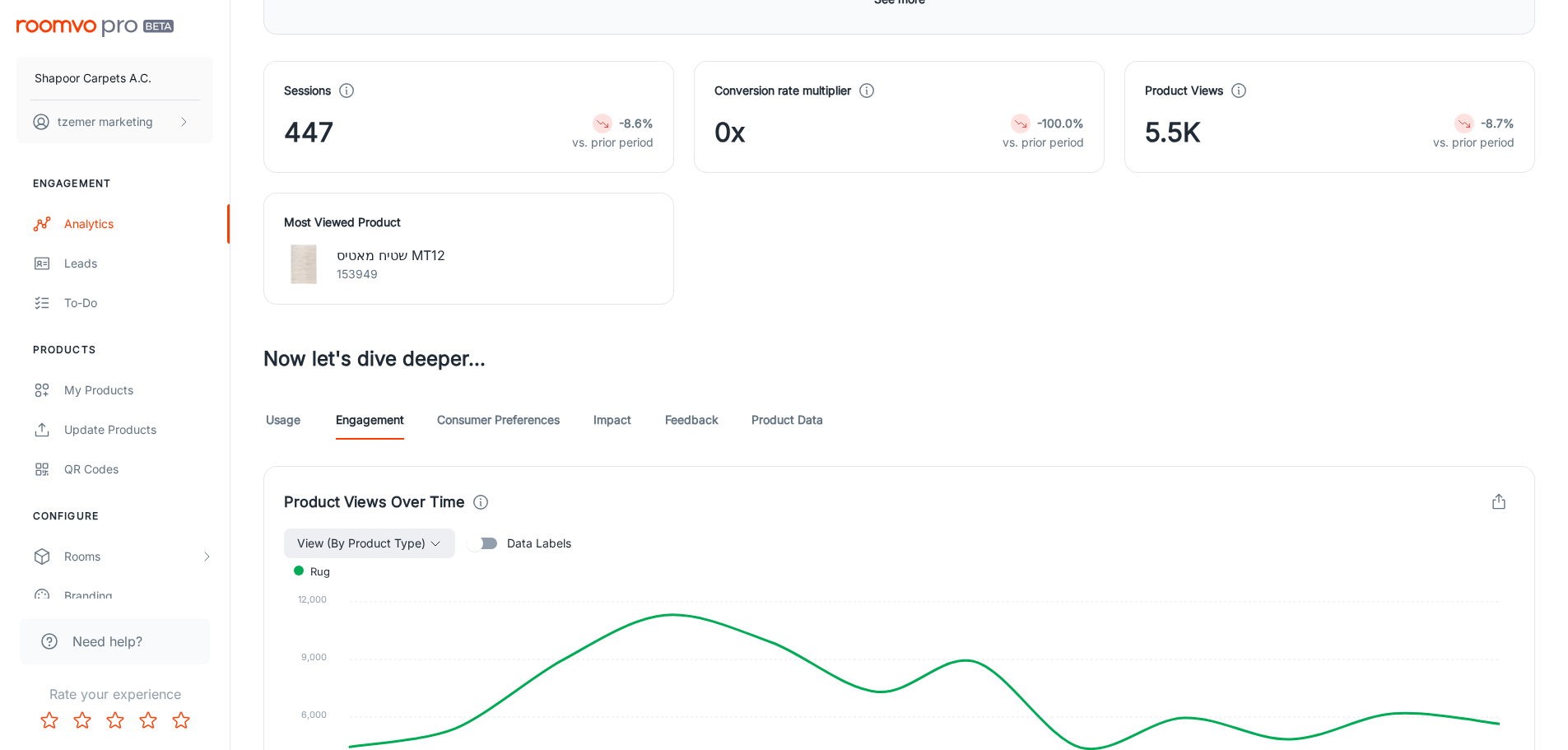
scroll to position [741, 0]
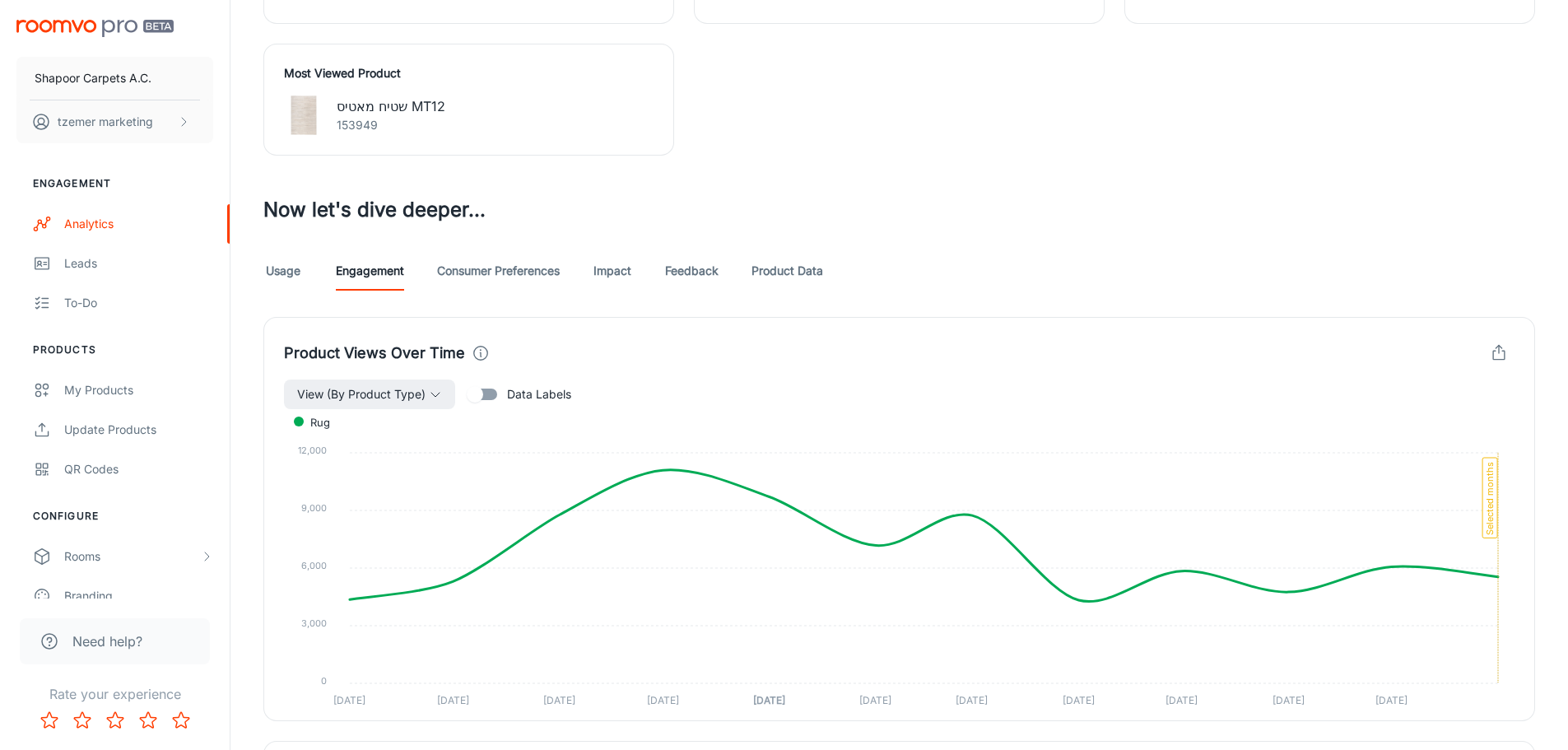
click at [474, 268] on link "Consumer Preferences" at bounding box center [498, 270] width 122 height 39
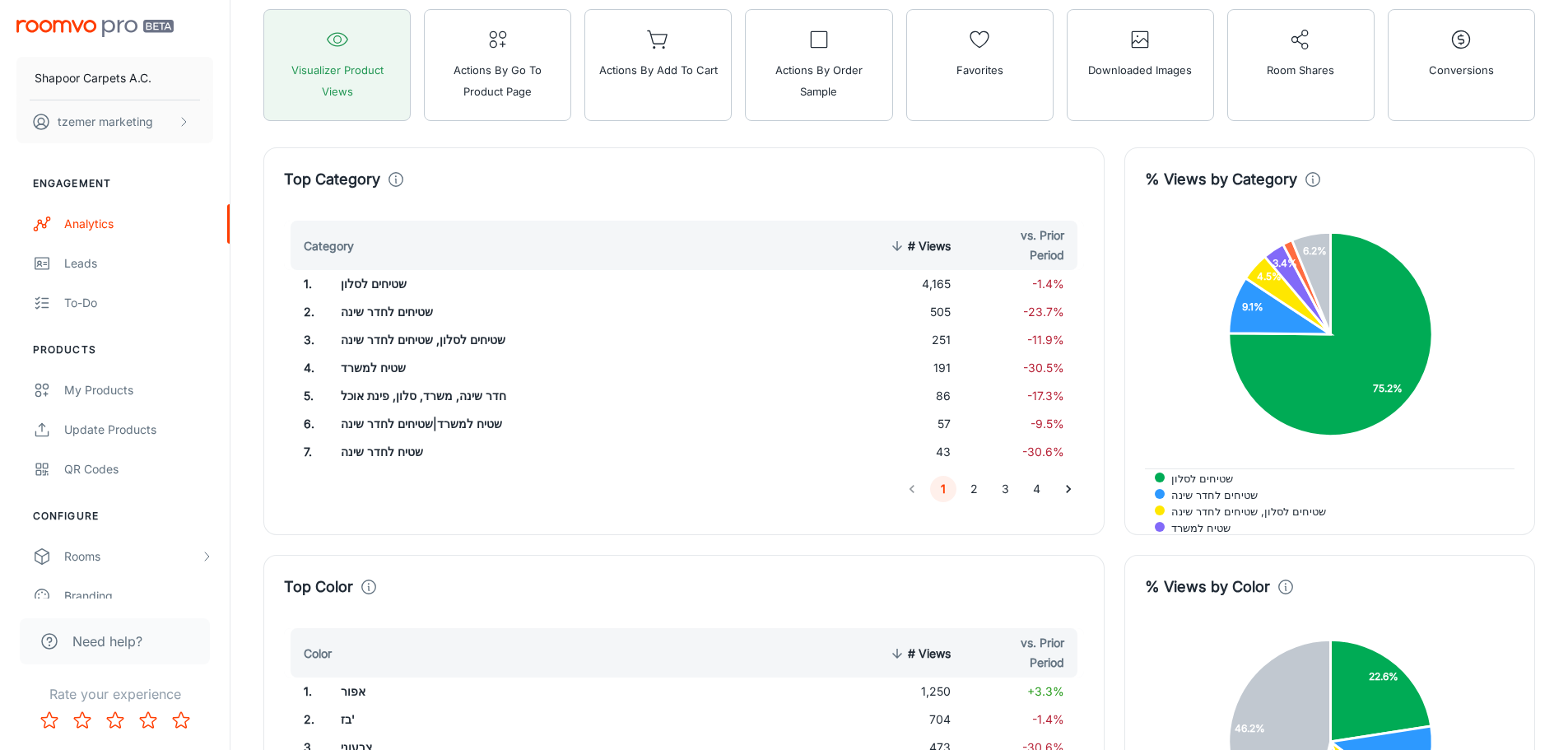
scroll to position [824, 0]
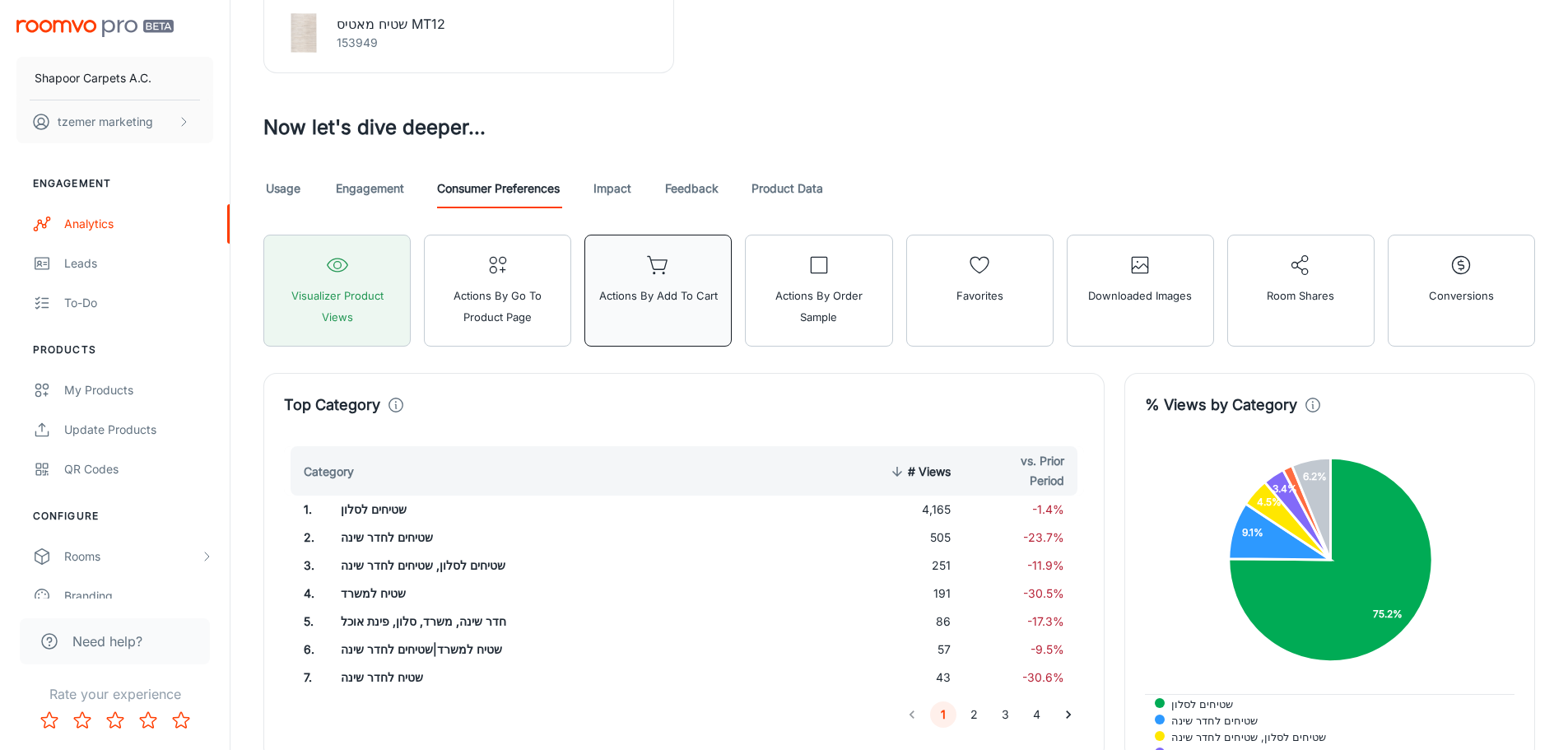
click at [668, 265] on icon "button" at bounding box center [658, 264] width 23 height 23
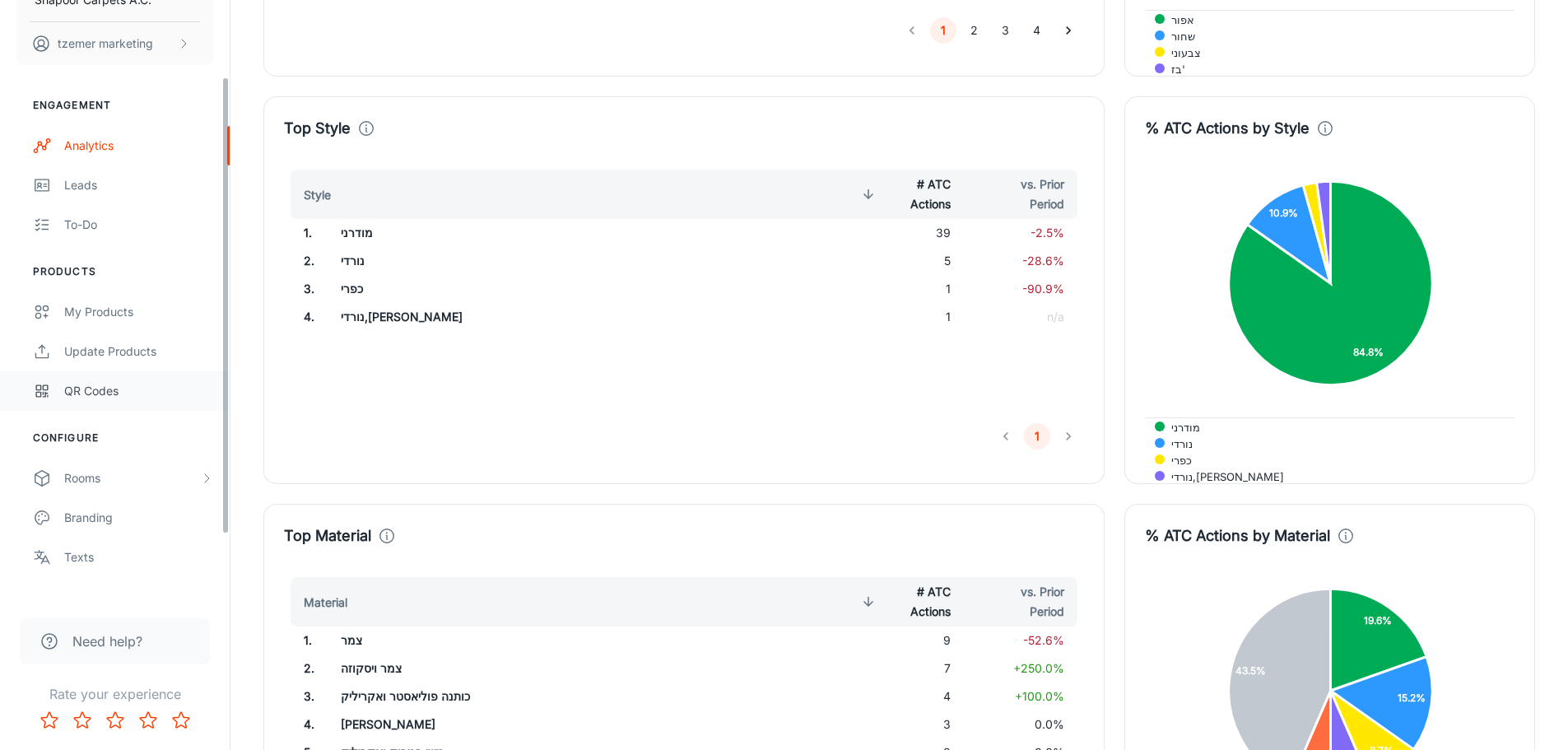
scroll to position [184, 0]
